Goal: Information Seeking & Learning: Learn about a topic

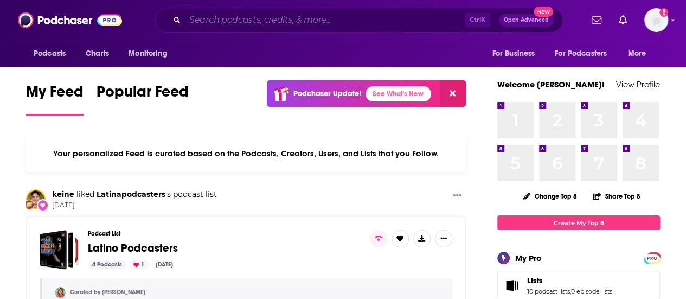
click at [258, 18] on input "Search podcasts, credits, & more..." at bounding box center [325, 19] width 280 height 17
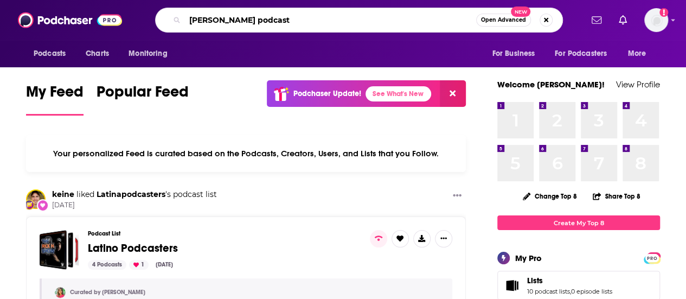
type input "[PERSON_NAME] podcast"
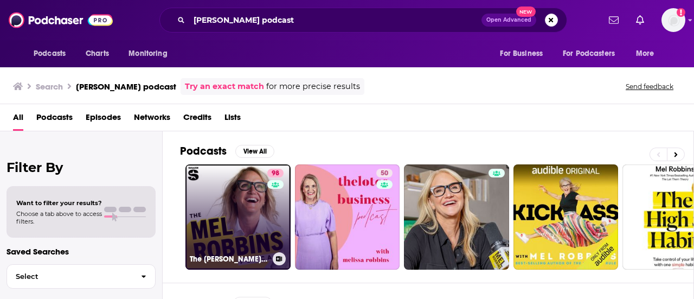
click at [236, 200] on link "98 The [PERSON_NAME] Podcast" at bounding box center [238, 216] width 105 height 105
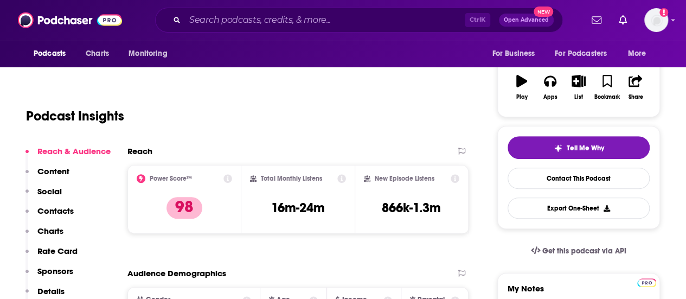
scroll to position [193, 0]
